Goal: Task Accomplishment & Management: Use online tool/utility

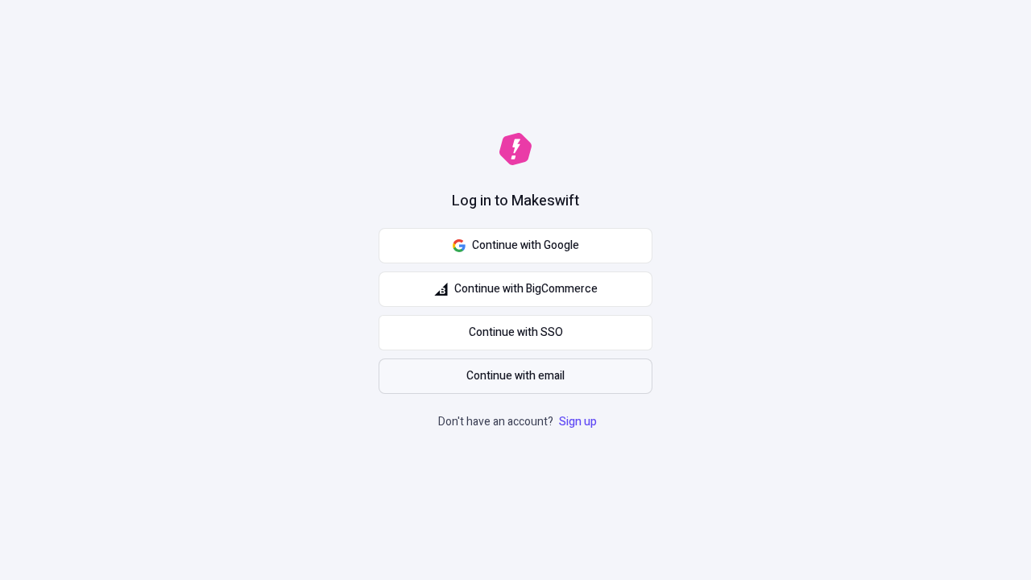
click at [515, 376] on span "Continue with email" at bounding box center [515, 376] width 98 height 18
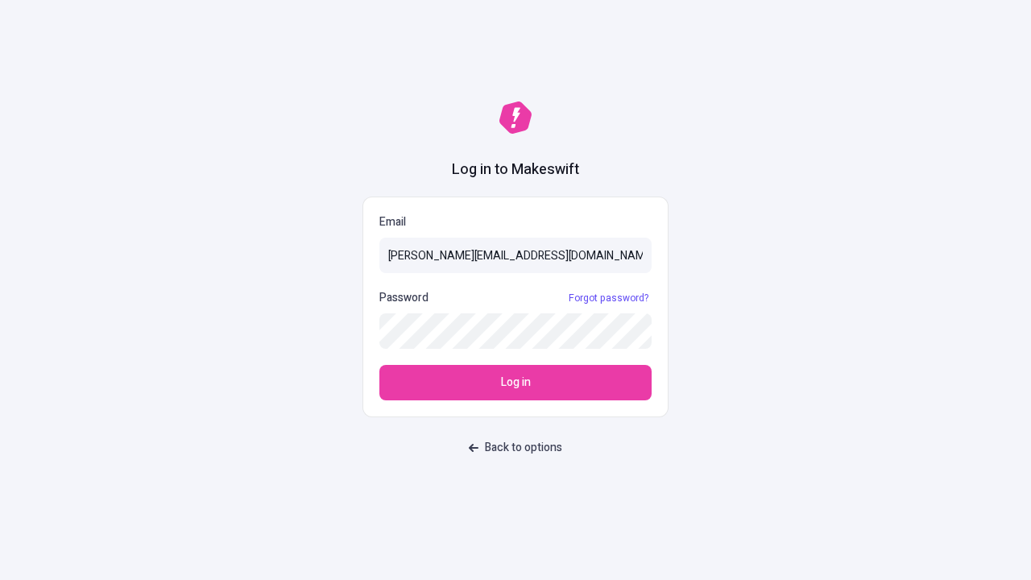
type input "[PERSON_NAME][EMAIL_ADDRESS][DOMAIN_NAME]"
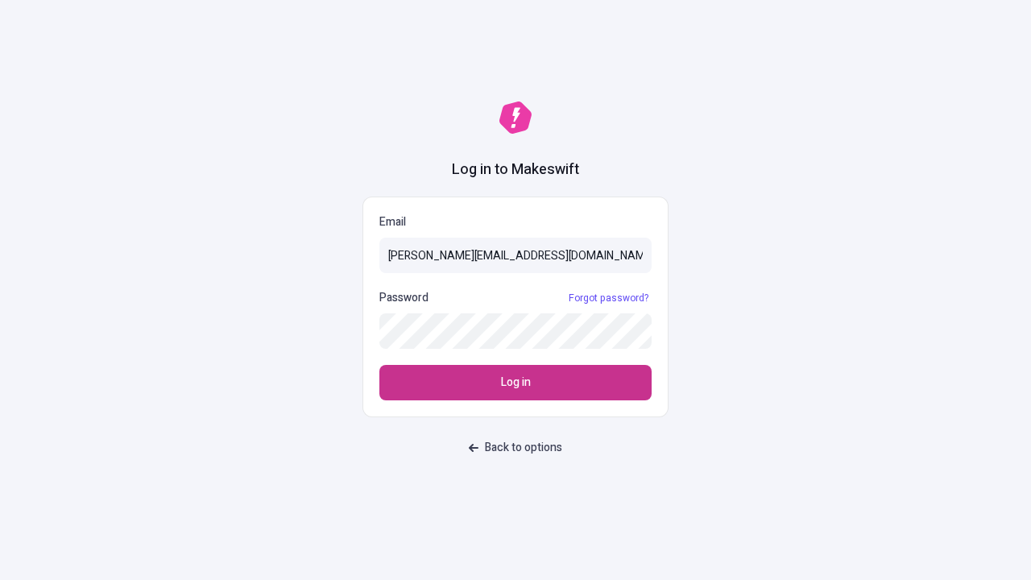
click at [515, 382] on span "Log in" at bounding box center [516, 383] width 30 height 18
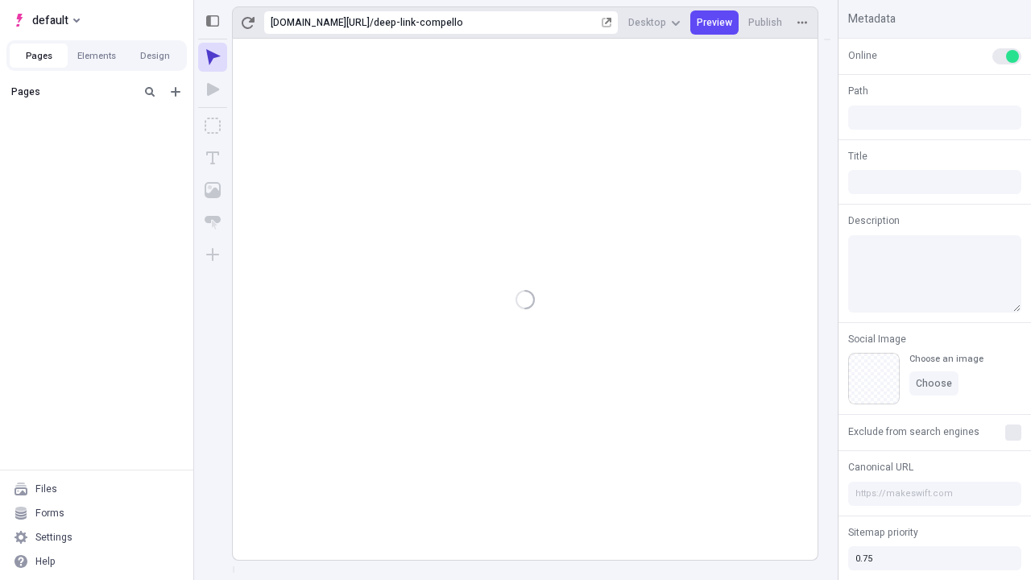
type input "/deep-link-compello"
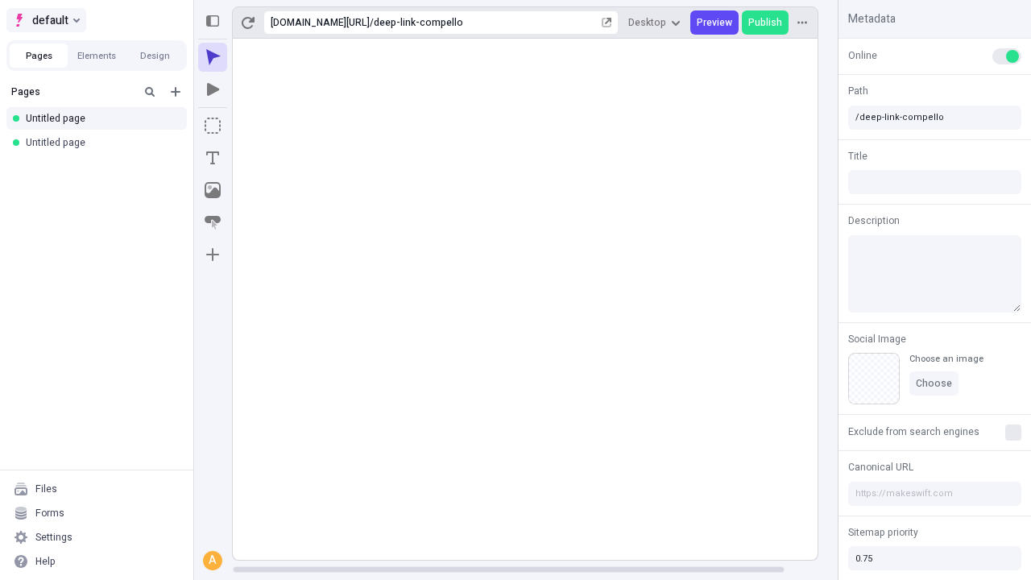
click at [45, 20] on span "default" at bounding box center [50, 19] width 36 height 19
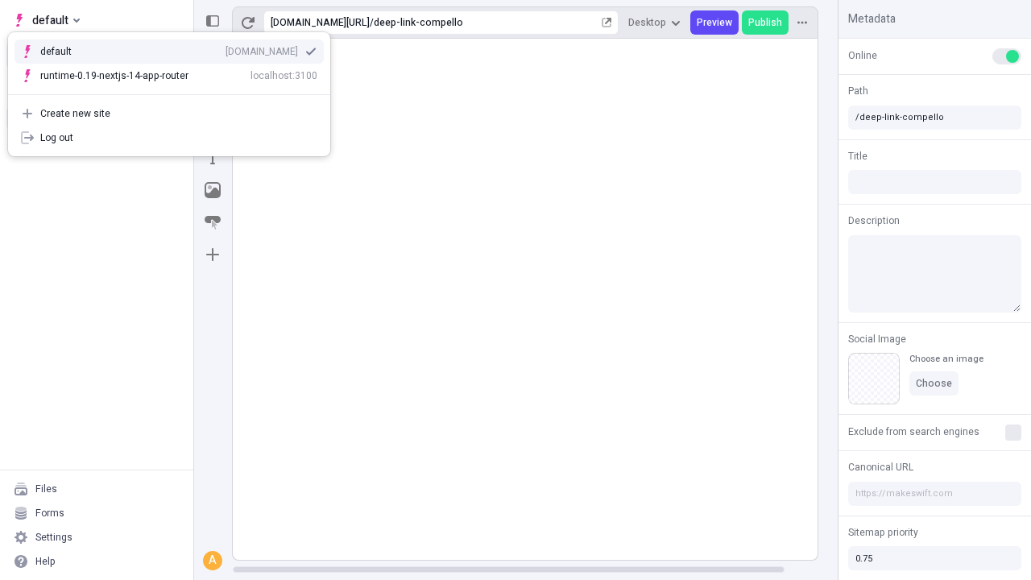
click at [169, 114] on div "Create new site" at bounding box center [178, 113] width 277 height 13
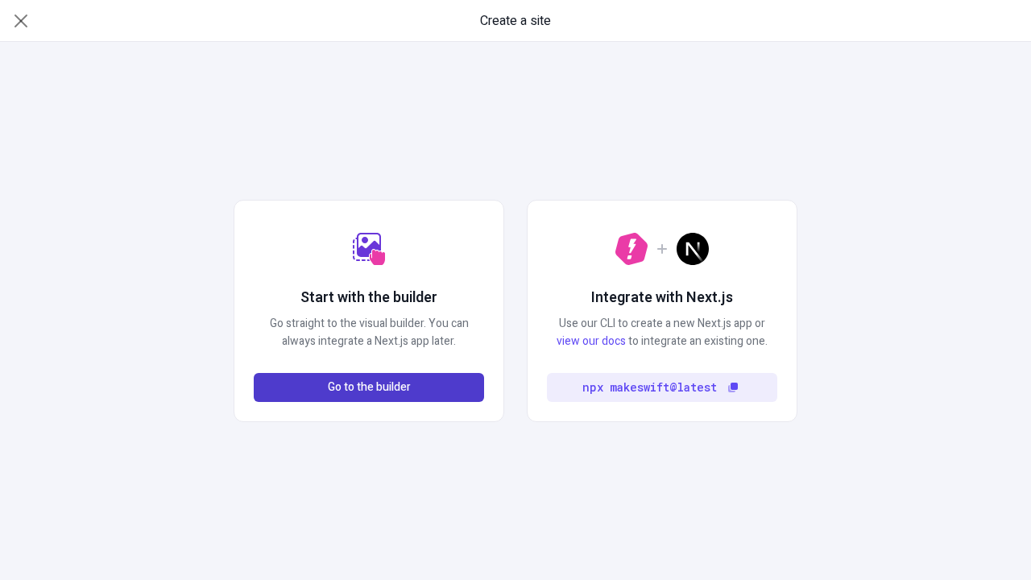
click at [369, 387] on span "Go to the builder" at bounding box center [369, 387] width 83 height 18
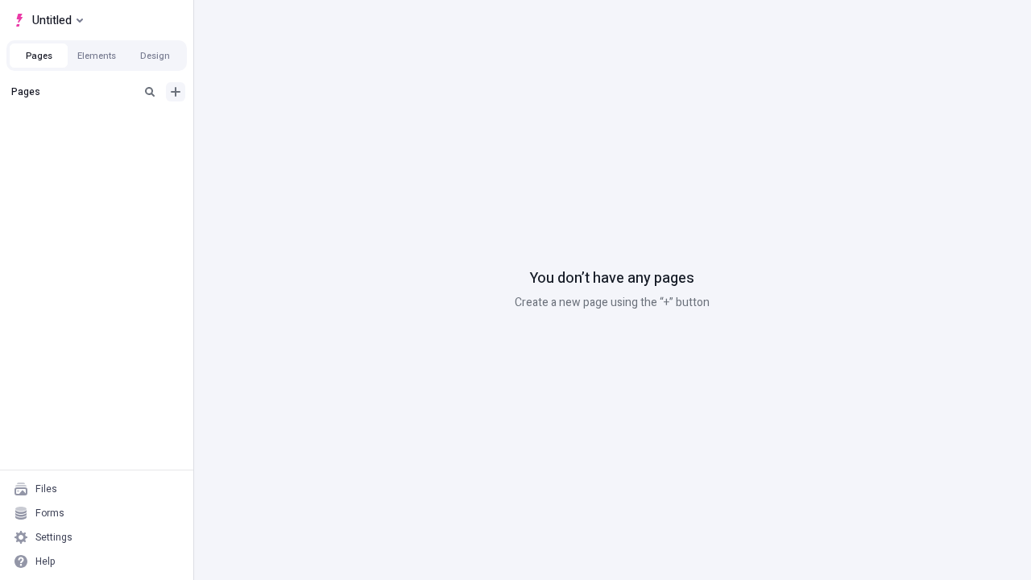
click at [176, 92] on icon "Add new" at bounding box center [176, 92] width 10 height 10
click at [261, 125] on span "Blank page" at bounding box center [271, 124] width 100 height 13
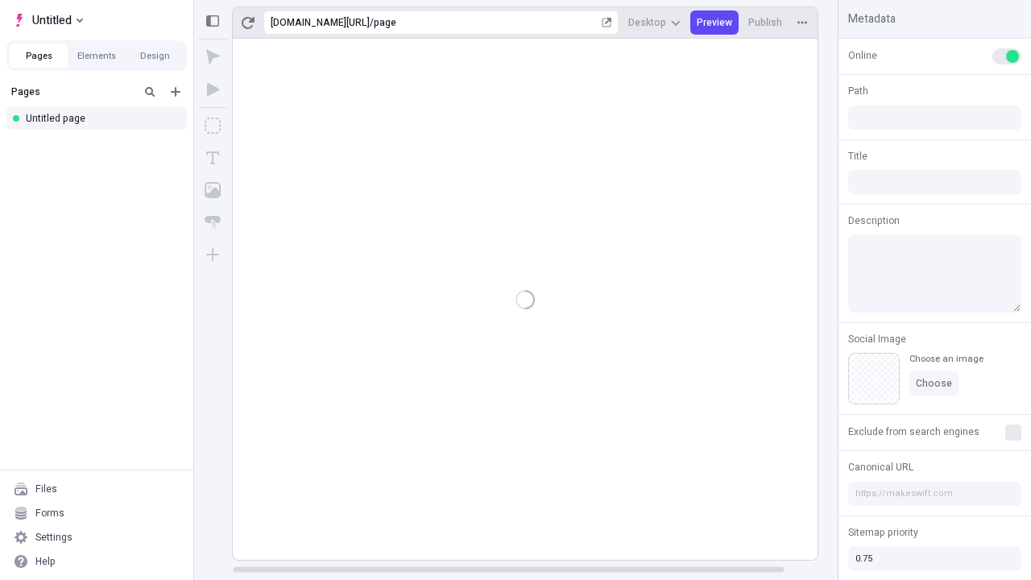
type input "/page"
click at [766, 23] on span "Publish" at bounding box center [765, 22] width 34 height 13
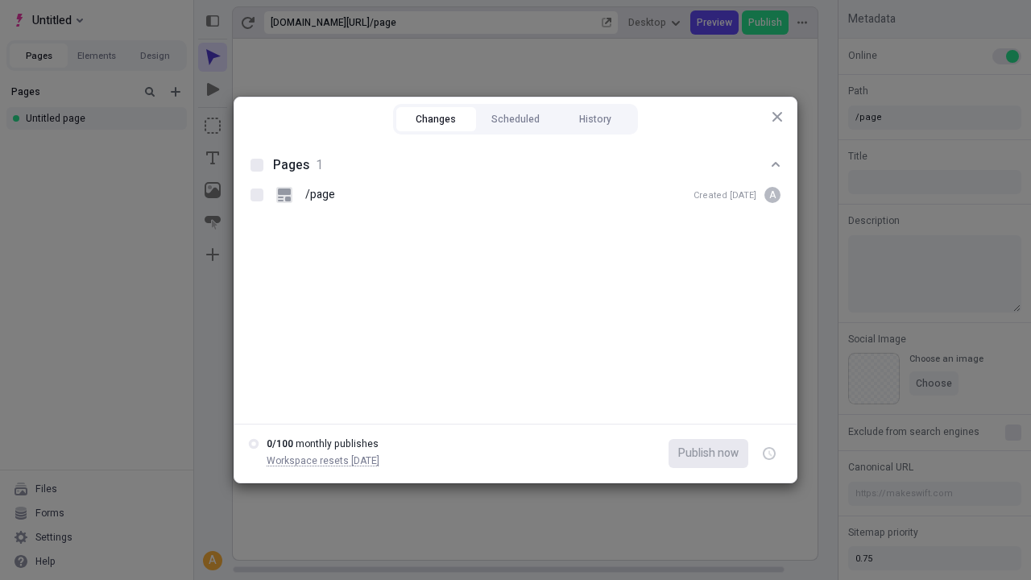
click at [436, 119] on button "Changes" at bounding box center [436, 119] width 80 height 24
click at [257, 165] on div at bounding box center [256, 165] width 13 height 13
checkbox input "true"
click at [769, 453] on icon "button" at bounding box center [770, 454] width 4 height 6
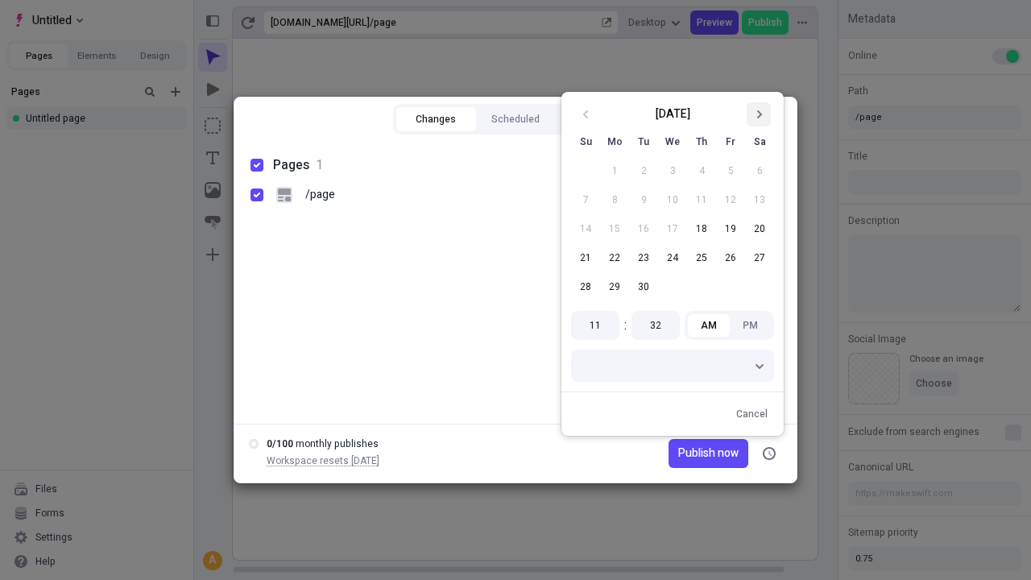
click at [759, 114] on icon "Go to next month" at bounding box center [759, 115] width 10 height 10
click at [672, 171] on button "1" at bounding box center [672, 170] width 29 height 29
click at [684, 453] on span "Publish on 10/1/2025" at bounding box center [693, 453] width 89 height 18
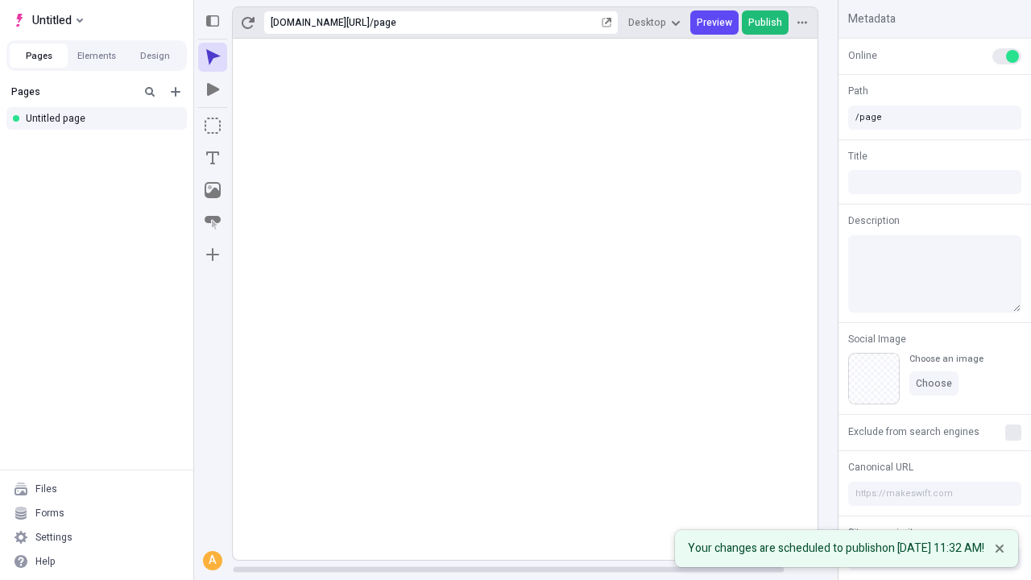
click at [766, 23] on span "Publish" at bounding box center [765, 22] width 34 height 13
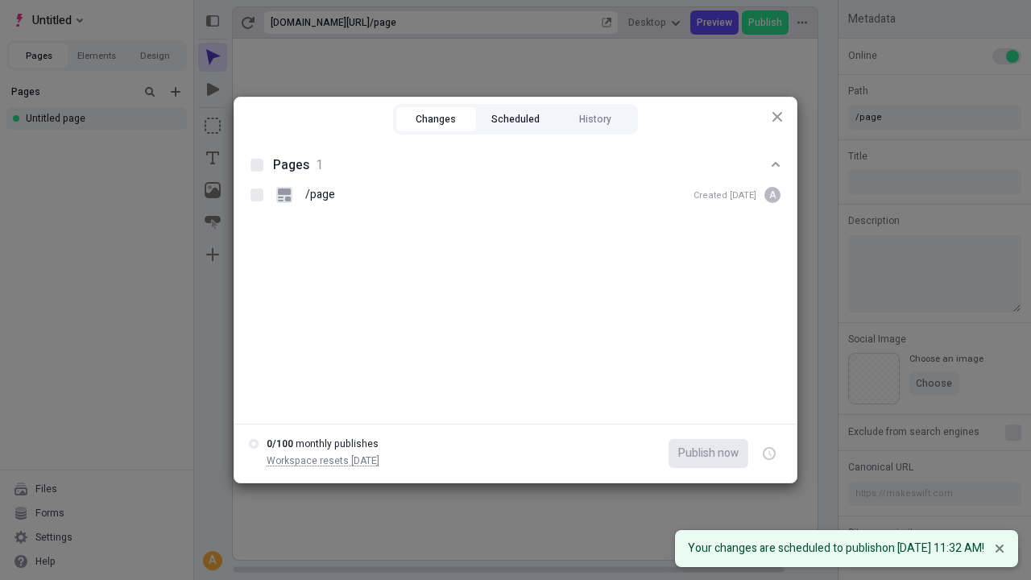
click at [515, 119] on button "Scheduled" at bounding box center [516, 119] width 80 height 24
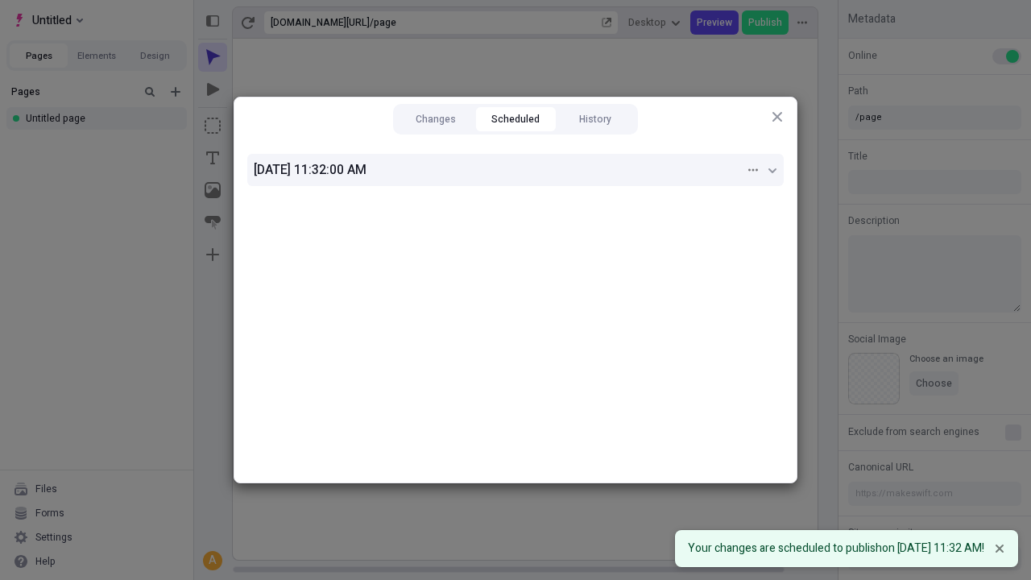
click at [515, 170] on div "10/1/2025, 11:32:00 AM" at bounding box center [499, 169] width 491 height 19
